Goal: Information Seeking & Learning: Learn about a topic

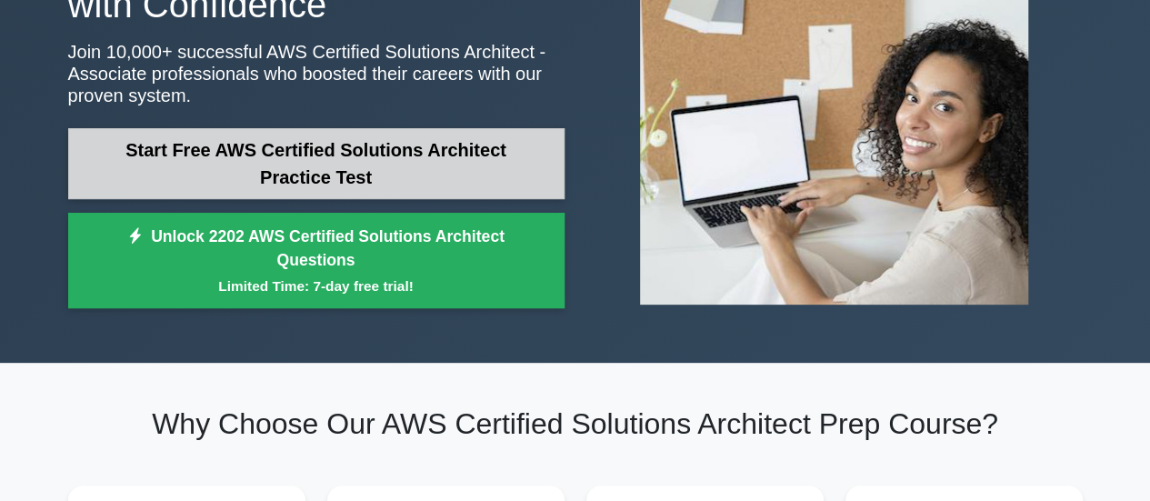
click at [336, 170] on link "Start Free AWS Certified Solutions Architect Practice Test" at bounding box center [316, 163] width 496 height 71
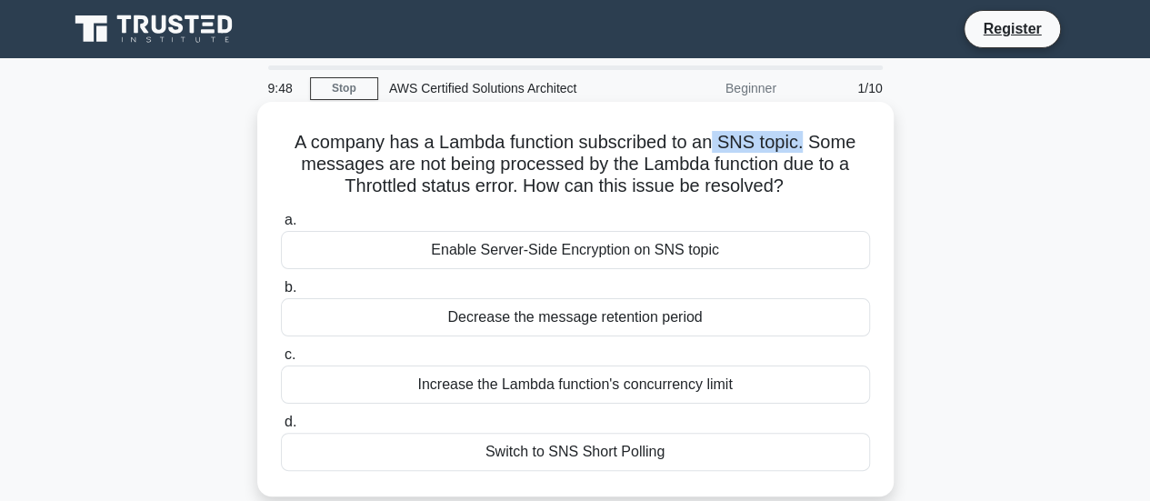
drag, startPoint x: 718, startPoint y: 143, endPoint x: 805, endPoint y: 146, distance: 86.4
click at [805, 146] on h5 "A company has a Lambda function subscribed to an SNS topic. Some messages are n…" at bounding box center [575, 164] width 593 height 67
copy h5 "SNS topic."
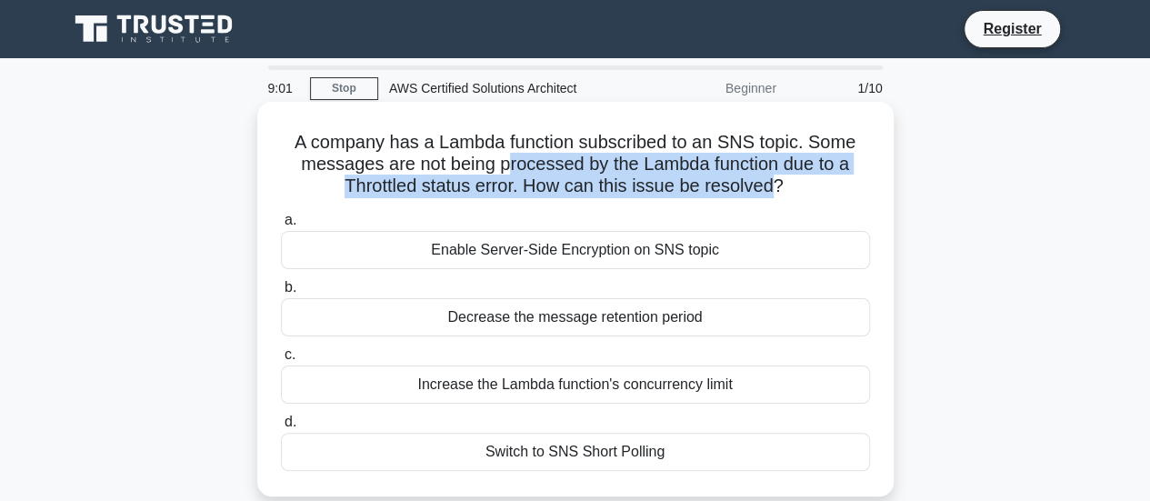
drag, startPoint x: 505, startPoint y: 166, endPoint x: 777, endPoint y: 185, distance: 272.4
click at [777, 185] on h5 "A company has a Lambda function subscribed to an SNS topic. Some messages are n…" at bounding box center [575, 164] width 593 height 67
click at [778, 185] on h5 "A company has a Lambda function subscribed to an SNS topic. Some messages are n…" at bounding box center [575, 164] width 593 height 67
drag, startPoint x: 783, startPoint y: 186, endPoint x: 585, endPoint y: 157, distance: 199.4
click at [585, 157] on h5 "A company has a Lambda function subscribed to an SNS topic. Some messages are n…" at bounding box center [575, 164] width 593 height 67
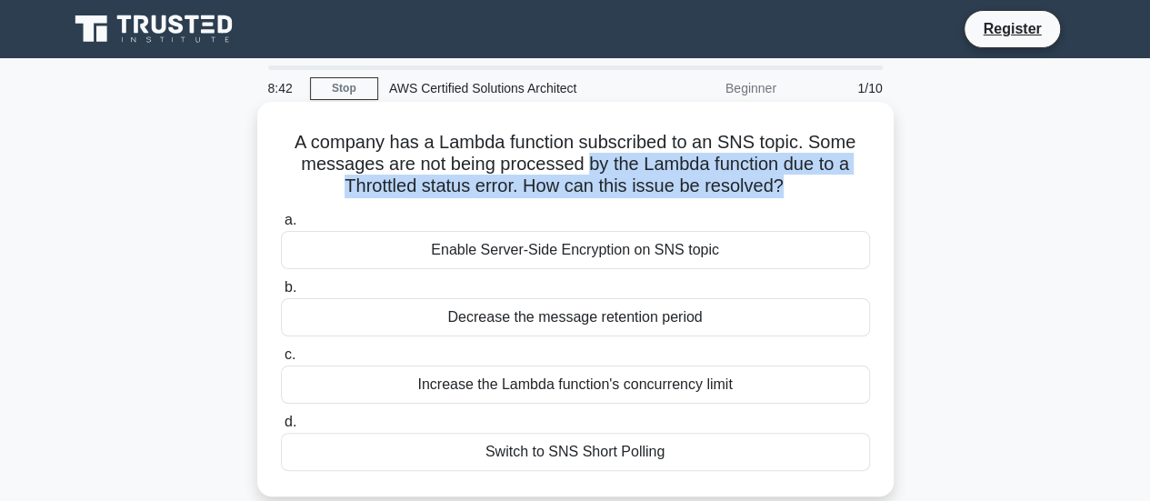
click at [585, 157] on h5 "A company has a Lambda function subscribed to an SNS topic. Some messages are n…" at bounding box center [575, 164] width 593 height 67
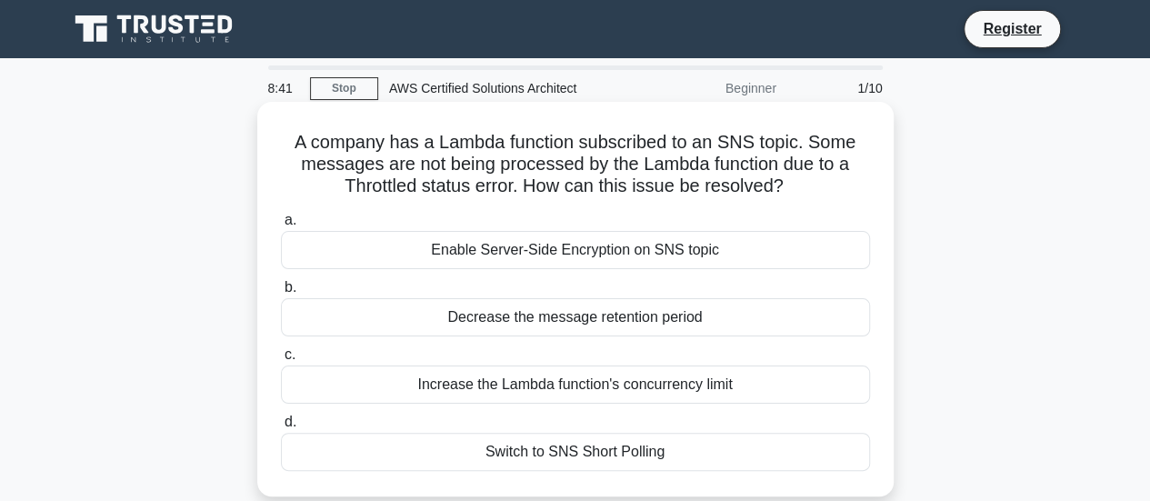
drag, startPoint x: 585, startPoint y: 157, endPoint x: 798, endPoint y: 183, distance: 214.2
click at [798, 183] on h5 "A company has a Lambda function subscribed to an SNS topic. Some messages are n…" at bounding box center [575, 164] width 593 height 67
click at [798, 183] on icon ".spinner_0XTQ{transform-origin:center;animation:spinner_y6GP .75s linear infini…" at bounding box center [795, 187] width 22 height 22
drag, startPoint x: 798, startPoint y: 183, endPoint x: 583, endPoint y: 168, distance: 215.9
click at [583, 168] on h5 "A company has a Lambda function subscribed to an SNS topic. Some messages are n…" at bounding box center [575, 164] width 593 height 67
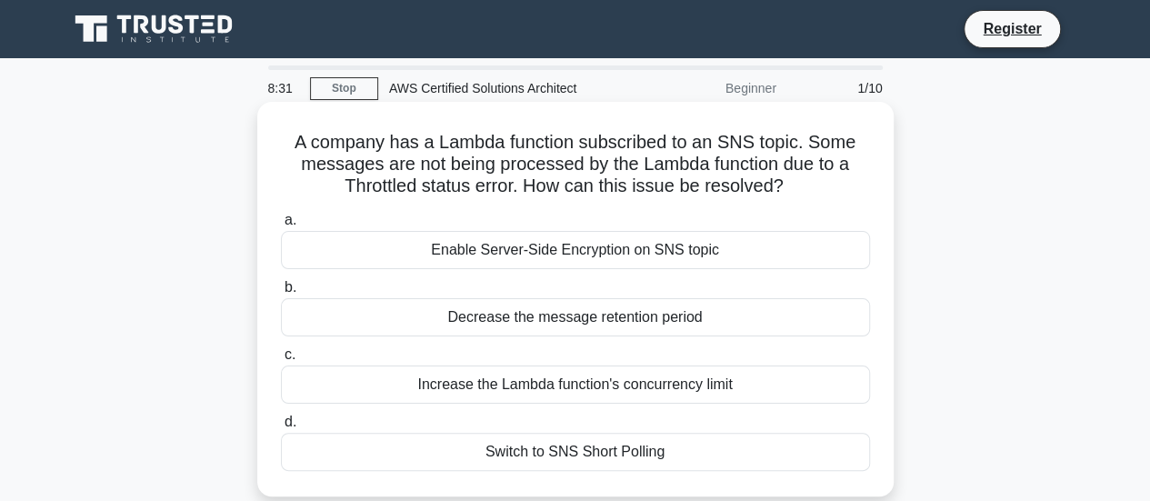
drag, startPoint x: 293, startPoint y: 149, endPoint x: 805, endPoint y: 194, distance: 513.7
click at [805, 194] on h5 "A company has a Lambda function subscribed to an SNS topic. Some messages are n…" at bounding box center [575, 164] width 593 height 67
click at [805, 194] on icon ".spinner_0XTQ{transform-origin:center;animation:spinner_y6GP .75s linear infini…" at bounding box center [795, 187] width 22 height 22
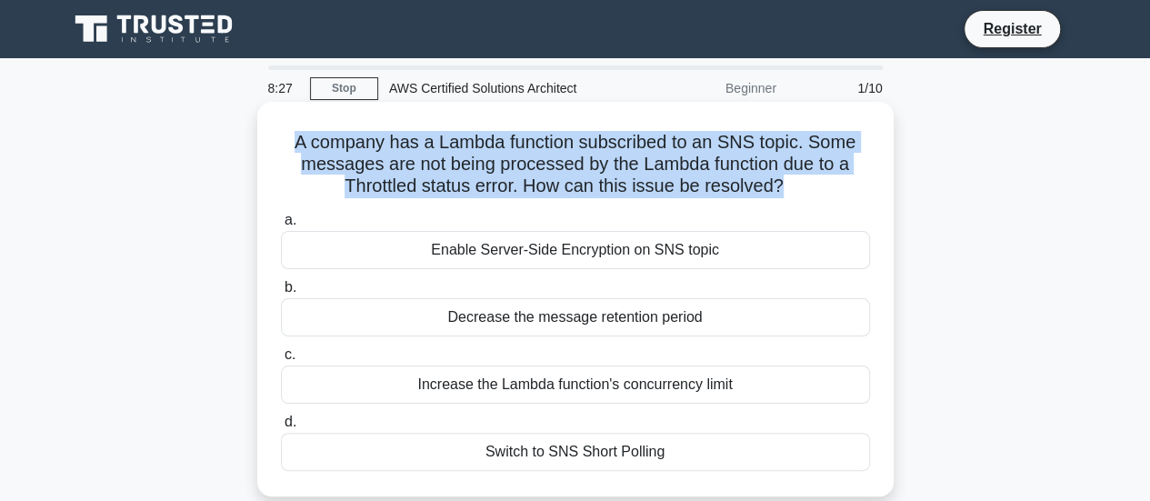
drag, startPoint x: 784, startPoint y: 186, endPoint x: 296, endPoint y: 145, distance: 489.0
click at [296, 145] on h5 "A company has a Lambda function subscribed to an SNS topic. Some messages are n…" at bounding box center [575, 164] width 593 height 67
drag, startPoint x: 295, startPoint y: 145, endPoint x: 782, endPoint y: 185, distance: 488.9
click at [782, 185] on h5 "A company has a Lambda function subscribed to an SNS topic. Some messages are n…" at bounding box center [575, 164] width 593 height 67
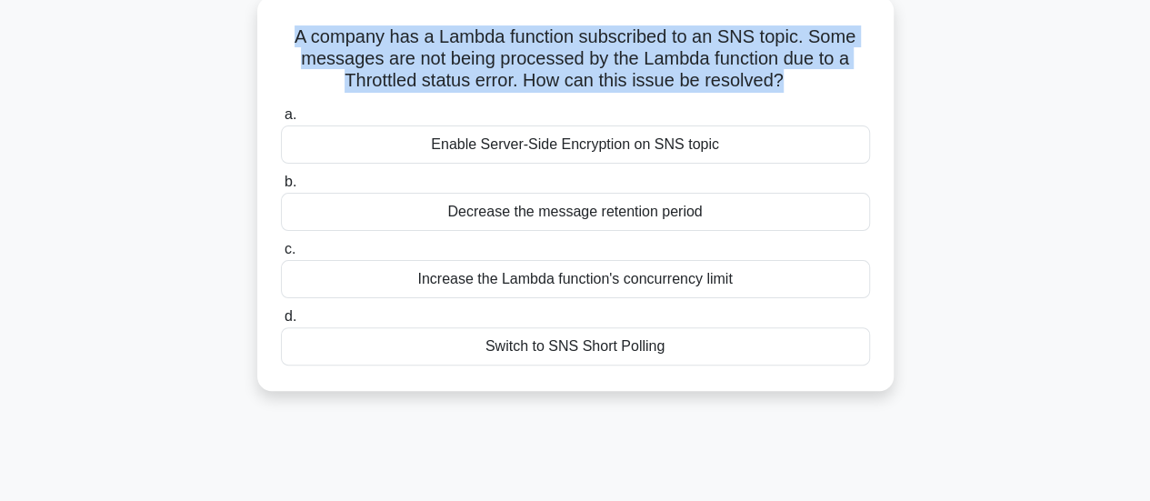
scroll to position [64, 0]
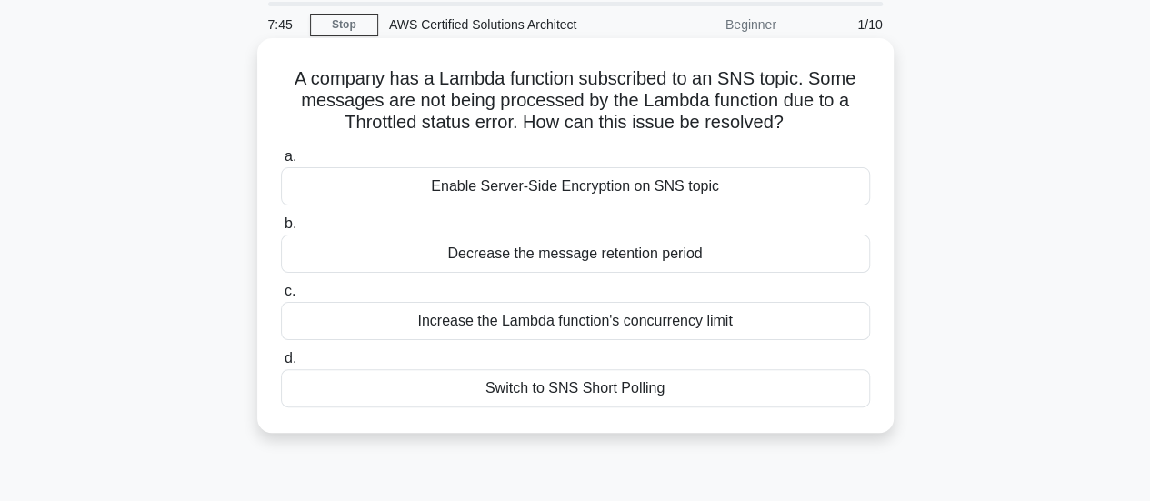
click at [635, 405] on div "Switch to SNS Short Polling" at bounding box center [575, 388] width 589 height 38
click at [281, 365] on input "d. Switch to SNS Short Polling" at bounding box center [281, 359] width 0 height 12
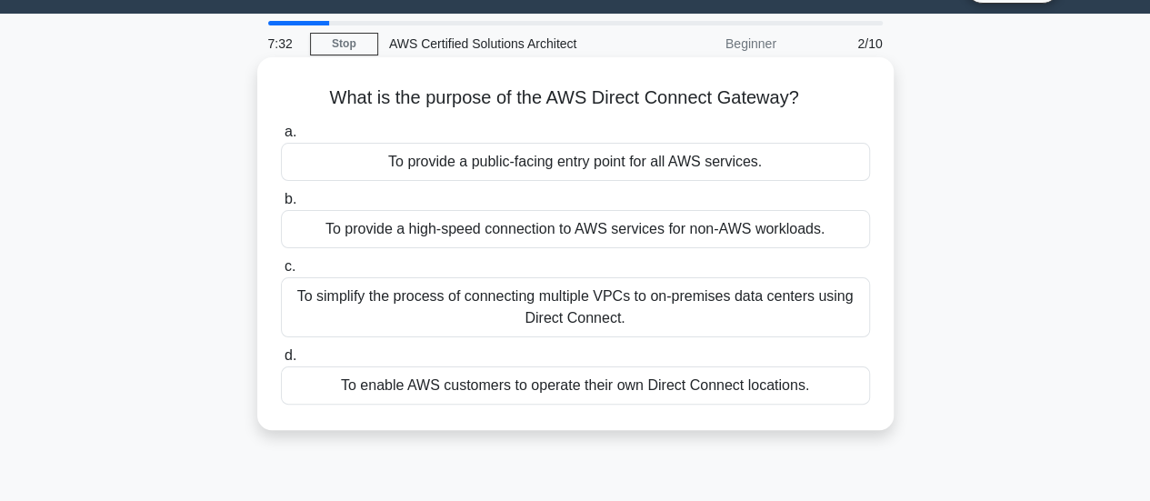
scroll to position [47, 0]
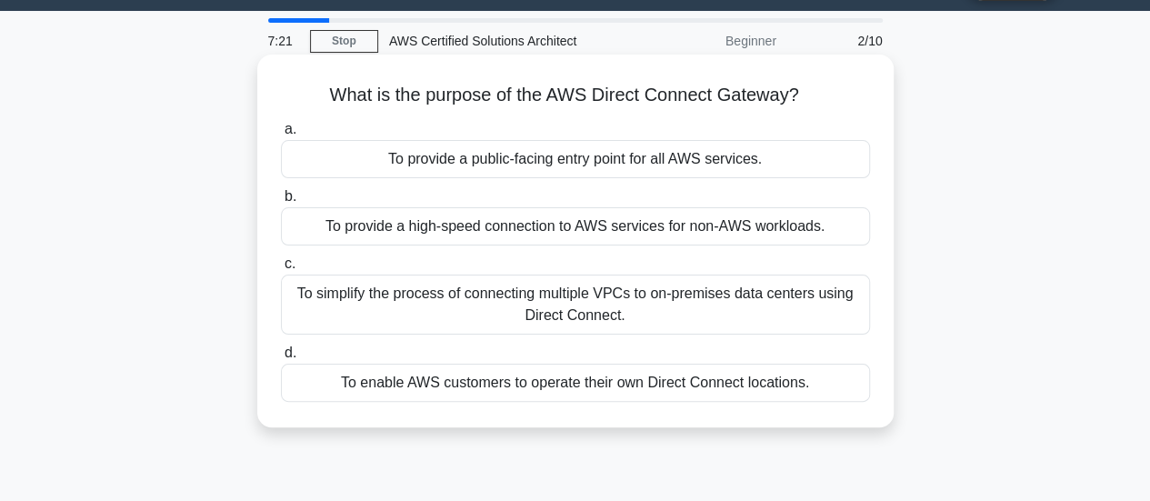
click at [582, 242] on div "To provide a high-speed connection to AWS services for non-AWS workloads." at bounding box center [575, 226] width 589 height 38
click at [281, 203] on input "b. To provide a high-speed connection to AWS services for non-AWS workloads." at bounding box center [281, 197] width 0 height 12
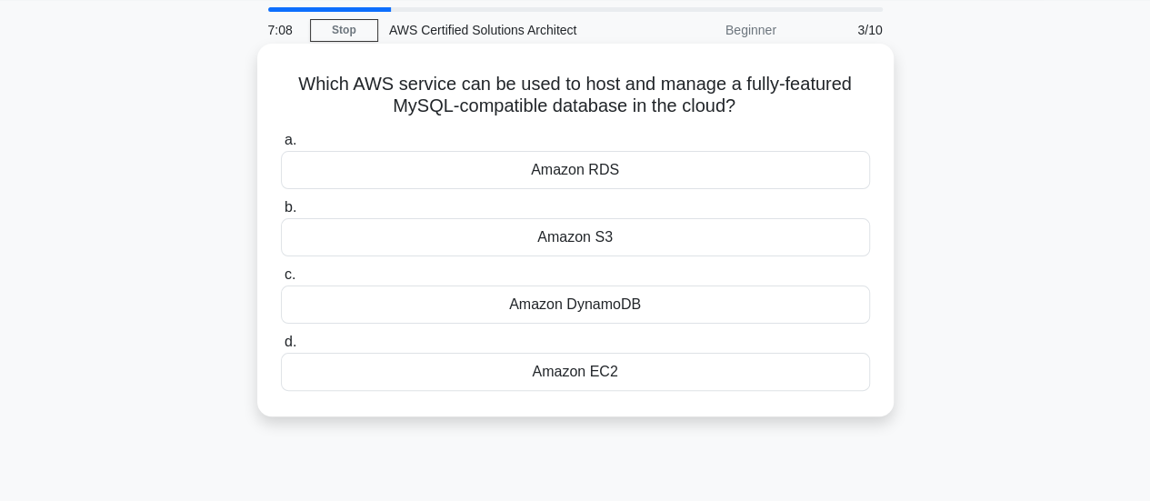
scroll to position [62, 0]
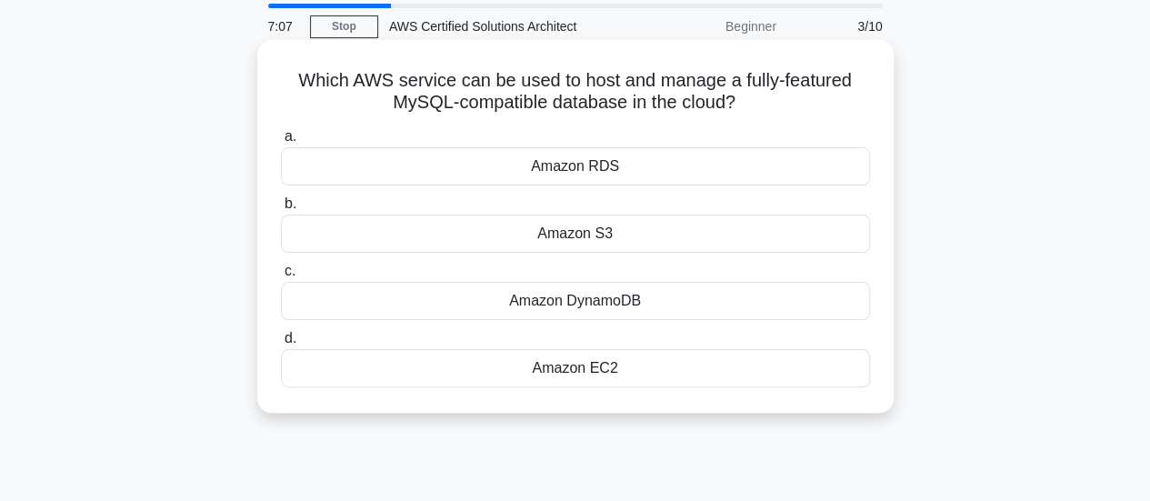
click at [569, 159] on div "Amazon RDS" at bounding box center [575, 166] width 589 height 38
click at [281, 143] on input "a. Amazon RDS" at bounding box center [281, 137] width 0 height 12
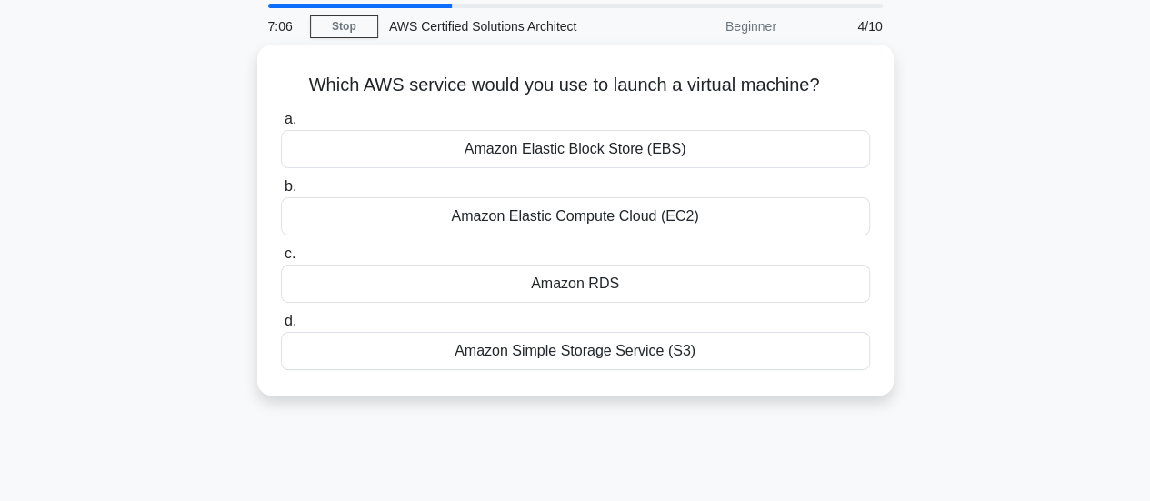
scroll to position [0, 0]
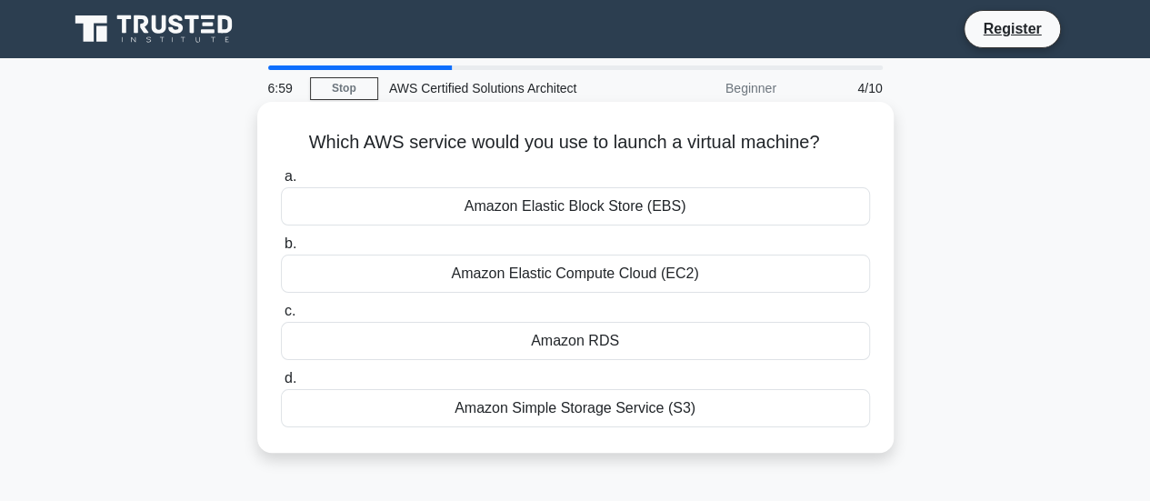
click at [605, 280] on div "Amazon Elastic Compute Cloud (EC2)" at bounding box center [575, 274] width 589 height 38
click at [281, 250] on input "b. Amazon Elastic Compute Cloud (EC2)" at bounding box center [281, 244] width 0 height 12
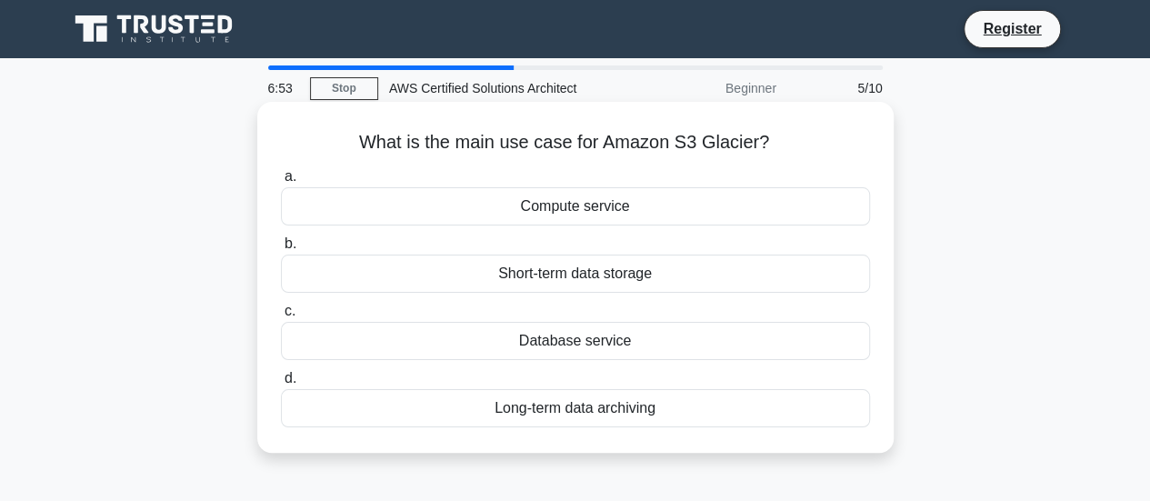
click at [631, 279] on div "Short-term data storage" at bounding box center [575, 274] width 589 height 38
click at [281, 250] on input "b. Short-term data storage" at bounding box center [281, 244] width 0 height 12
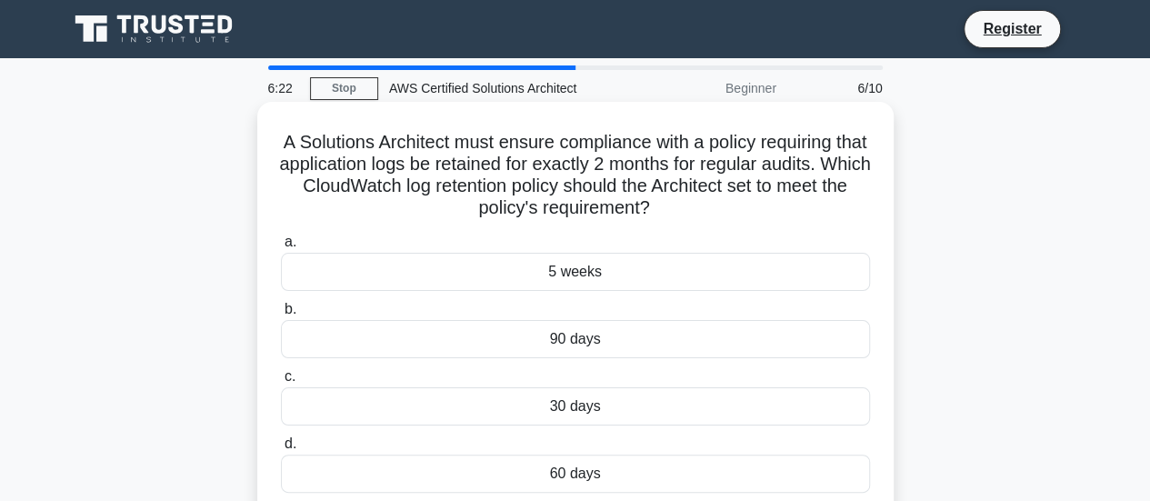
drag, startPoint x: 711, startPoint y: 215, endPoint x: 295, endPoint y: 139, distance: 423.3
click at [295, 139] on h5 "A Solutions Architect must ensure compliance with a policy requiring that appli…" at bounding box center [575, 175] width 593 height 89
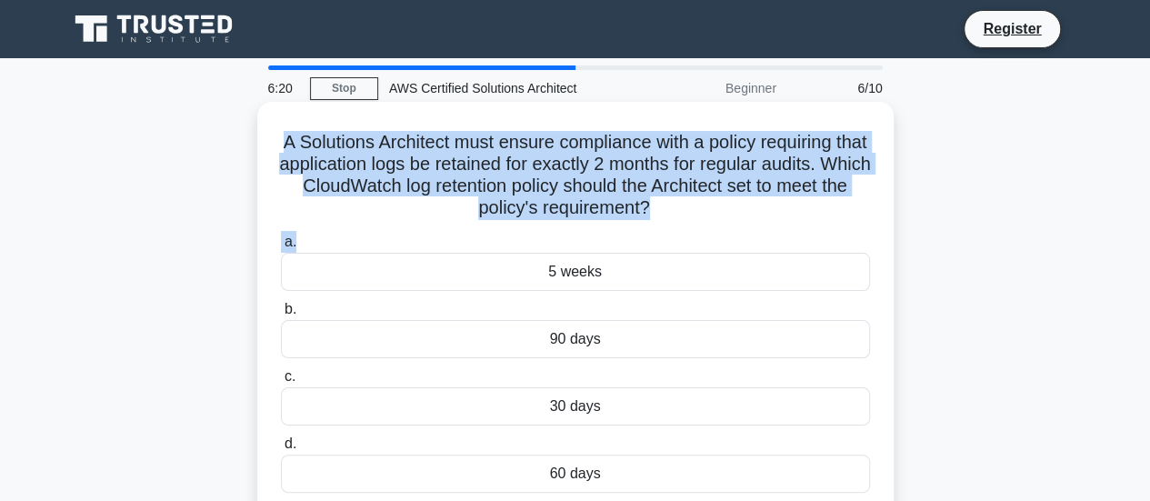
drag, startPoint x: 295, startPoint y: 139, endPoint x: 783, endPoint y: 228, distance: 496.2
click at [783, 228] on div "A Solutions Architect must ensure compliance with a policy requiring that appli…" at bounding box center [576, 310] width 622 height 402
click at [702, 252] on label "a. 5 weeks" at bounding box center [575, 261] width 589 height 60
click at [281, 248] on input "a. 5 weeks" at bounding box center [281, 242] width 0 height 12
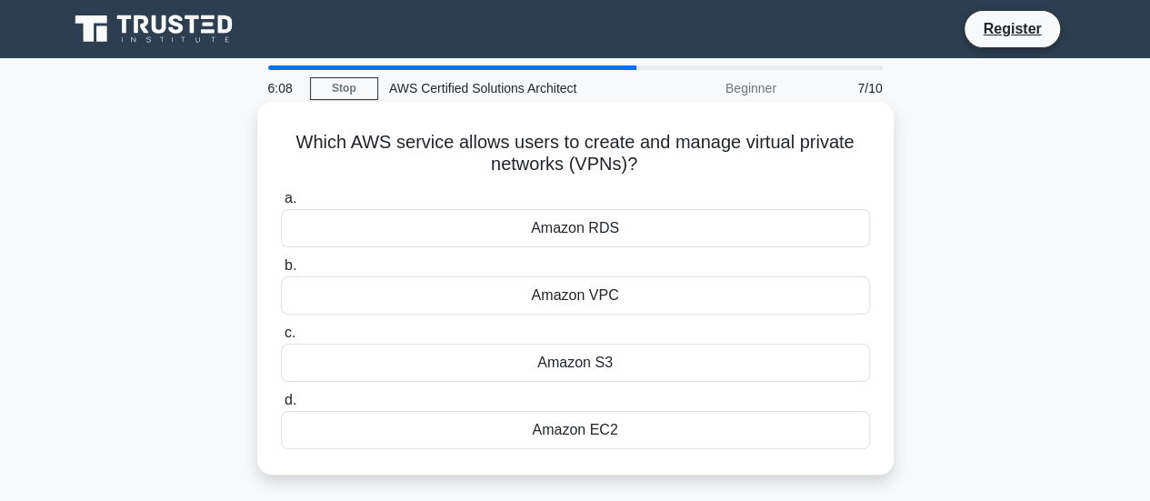
click at [337, 165] on h5 "Which AWS service allows users to create and manage virtual private networks (V…" at bounding box center [575, 153] width 593 height 45
drag, startPoint x: 337, startPoint y: 165, endPoint x: 375, endPoint y: 163, distance: 37.3
click at [375, 163] on h5 "Which AWS service allows users to create and manage virtual private networks (V…" at bounding box center [575, 153] width 593 height 45
click at [654, 192] on label "a. Amazon RDS" at bounding box center [575, 217] width 589 height 60
click at [281, 193] on input "a. Amazon RDS" at bounding box center [281, 199] width 0 height 12
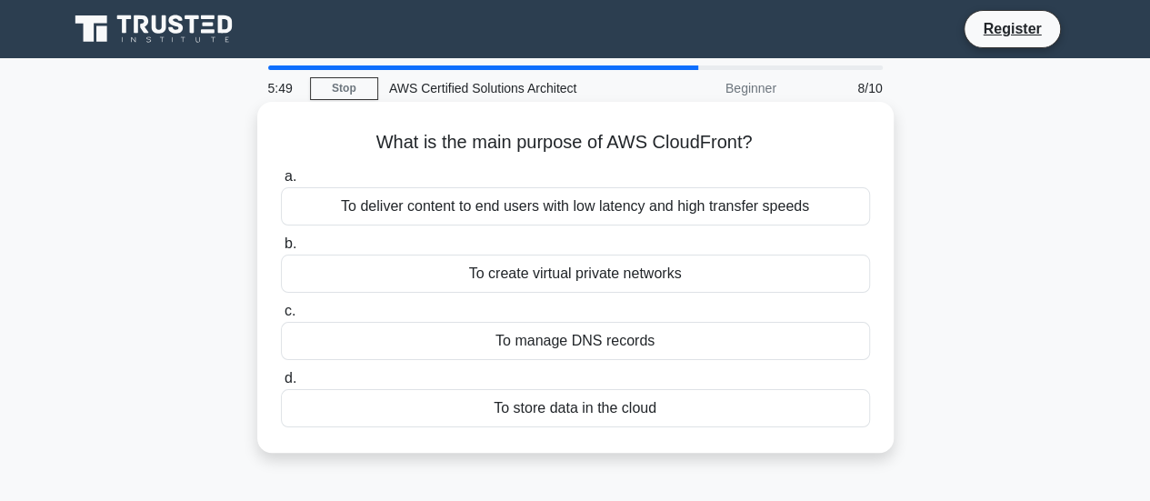
click at [579, 406] on div "To store data in the cloud" at bounding box center [575, 408] width 589 height 38
click at [281, 385] on input "d. To store data in the cloud" at bounding box center [281, 379] width 0 height 12
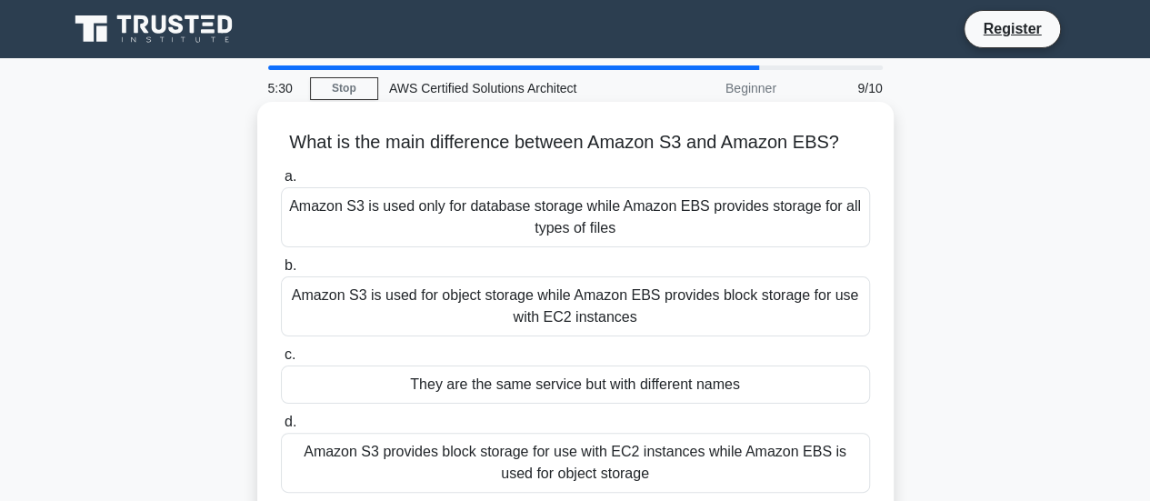
click at [533, 295] on div "Amazon S3 is used for object storage while Amazon EBS provides block storage fo…" at bounding box center [575, 306] width 589 height 60
click at [281, 272] on input "b. Amazon S3 is used for object storage while Amazon EBS provides block storage…" at bounding box center [281, 266] width 0 height 12
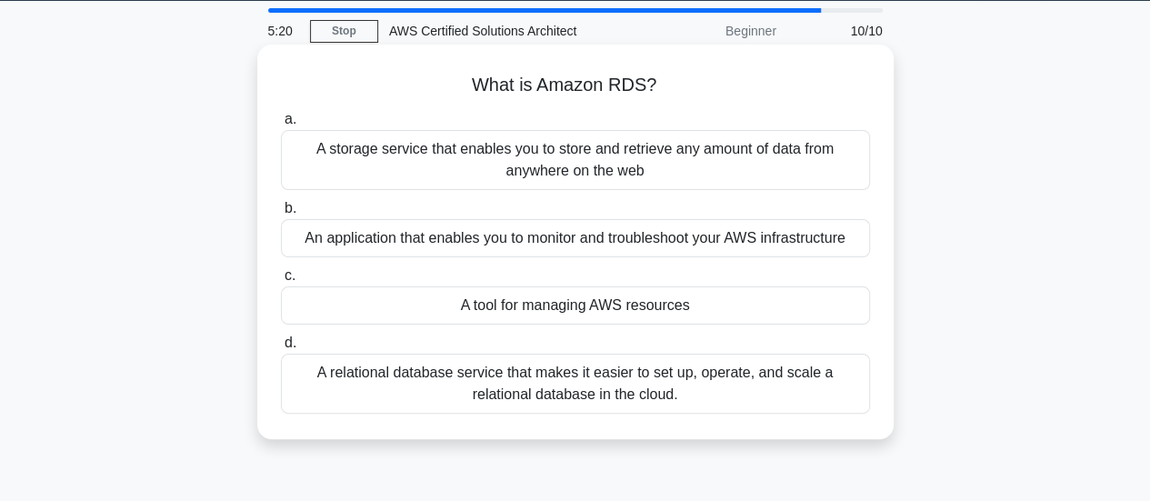
scroll to position [58, 0]
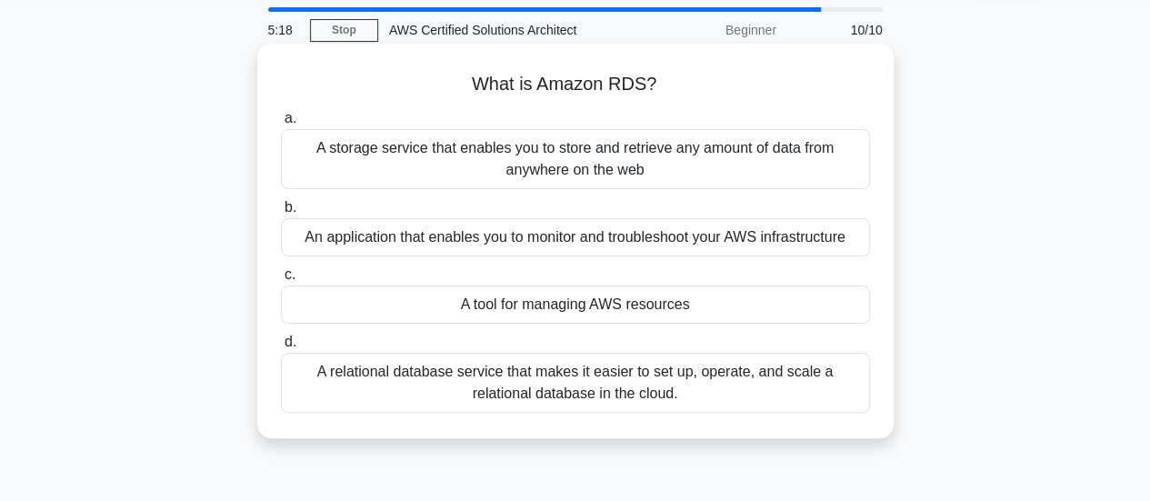
click at [573, 372] on div "A relational database service that makes it easier to set up, operate, and scal…" at bounding box center [575, 383] width 589 height 60
click at [281, 348] on input "d. A relational database service that makes it easier to set up, operate, and s…" at bounding box center [281, 342] width 0 height 12
